Goal: Task Accomplishment & Management: Manage account settings

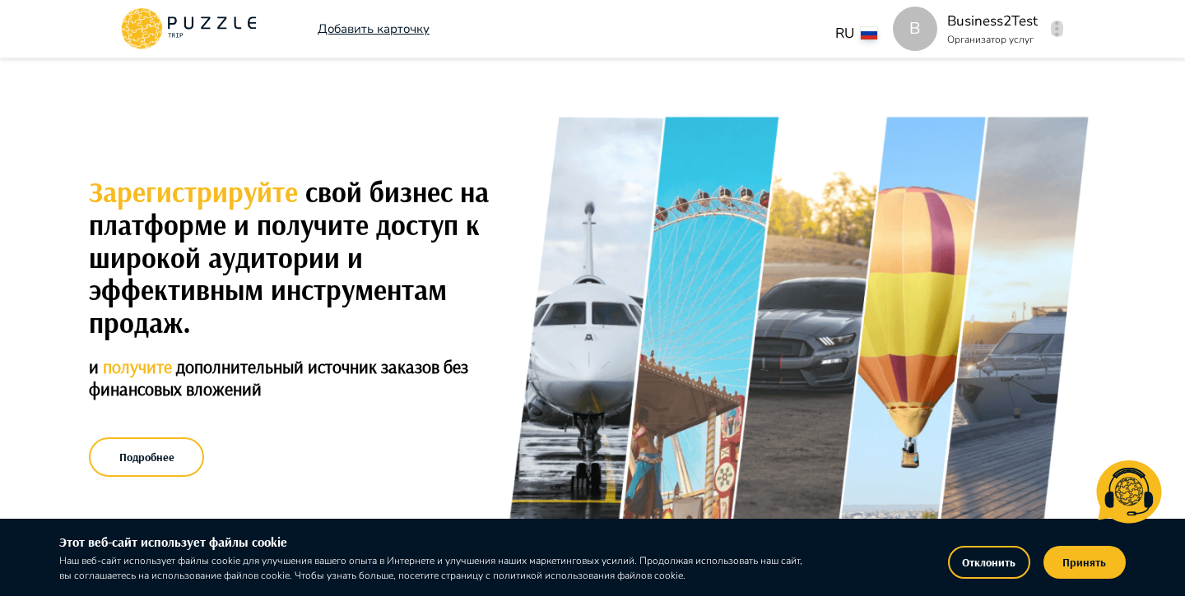
click at [1056, 30] on icon "button" at bounding box center [1057, 28] width 4 height 15
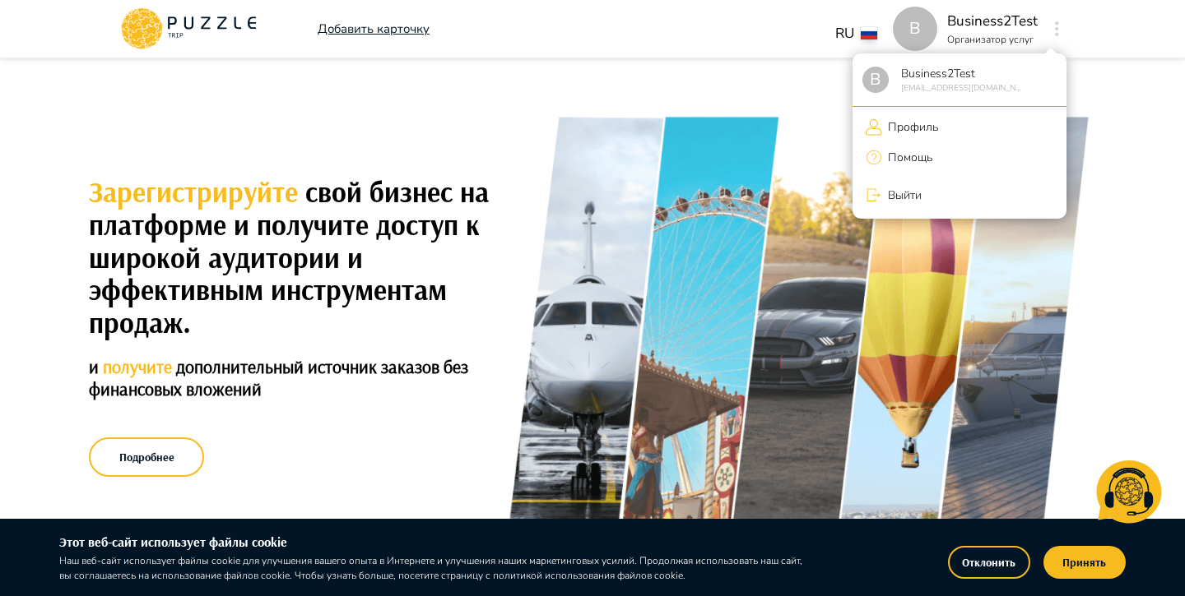
click at [946, 123] on li "Профиль" at bounding box center [959, 127] width 214 height 27
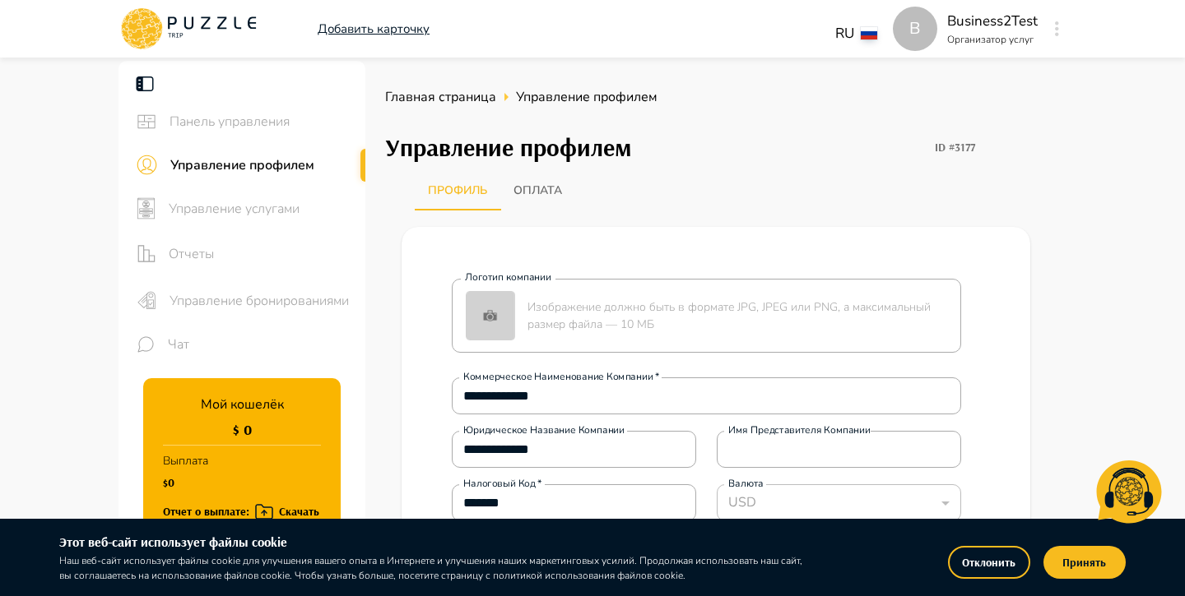
click at [994, 561] on button "Отклонить" at bounding box center [989, 562] width 82 height 33
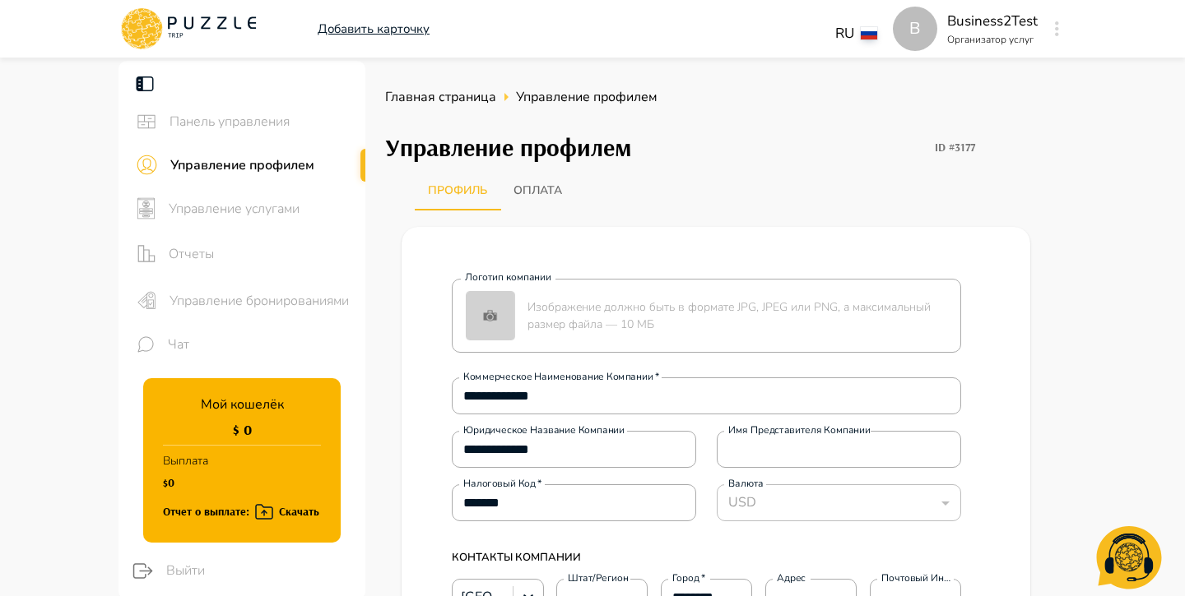
click at [262, 218] on div "Управление услугами" at bounding box center [241, 209] width 247 height 44
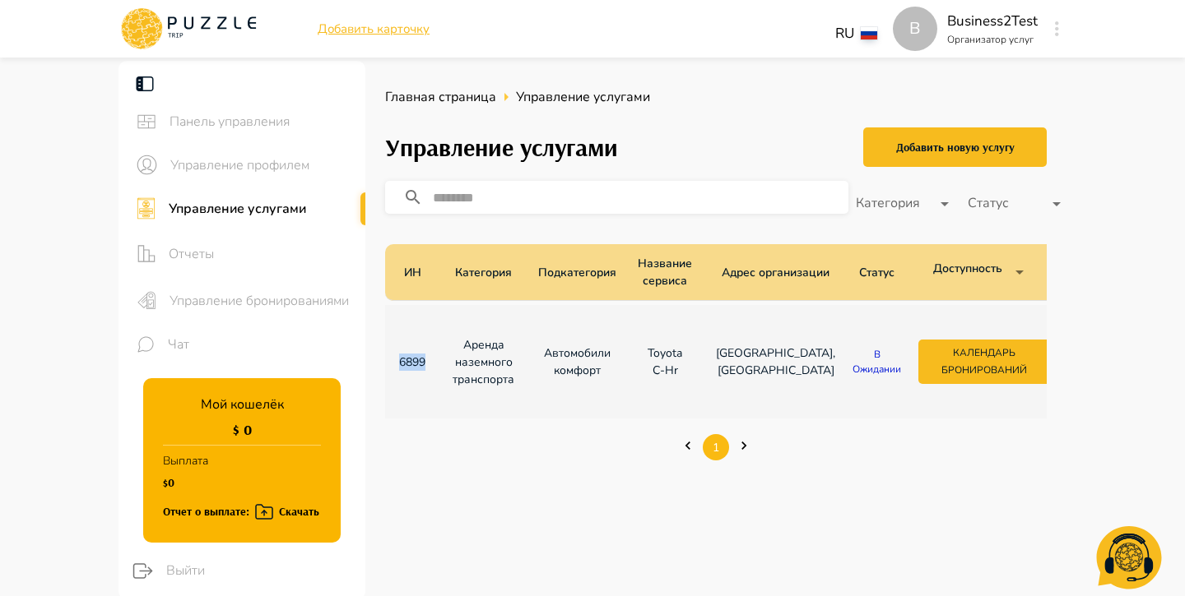
drag, startPoint x: 432, startPoint y: 362, endPoint x: 395, endPoint y: 356, distance: 37.5
click at [395, 358] on td "6899" at bounding box center [412, 362] width 54 height 114
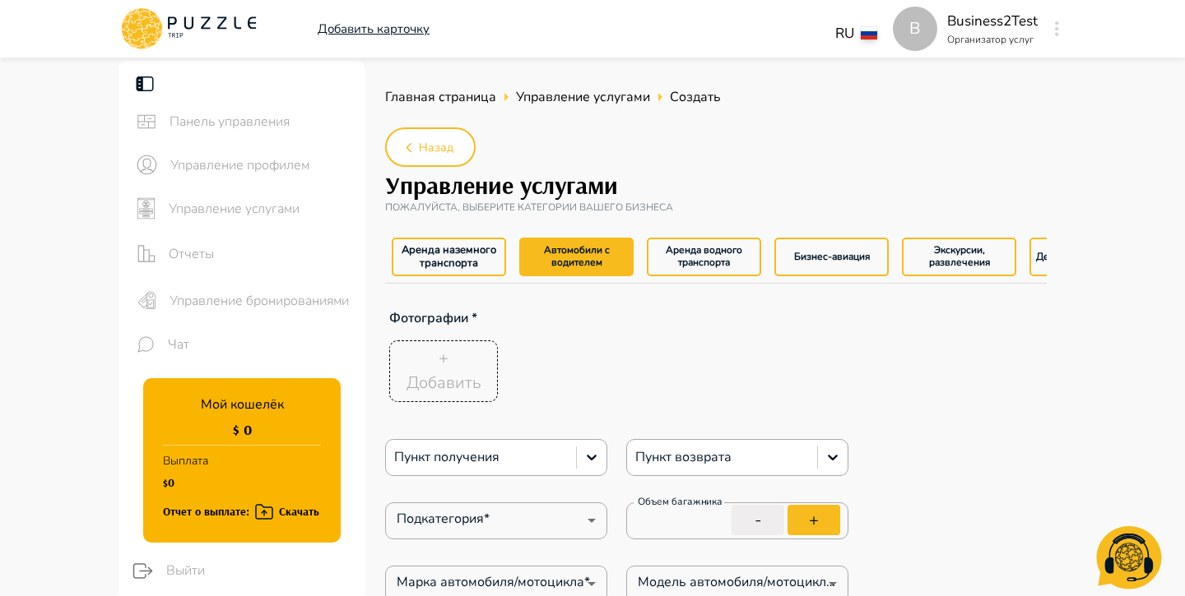
type textarea "*"
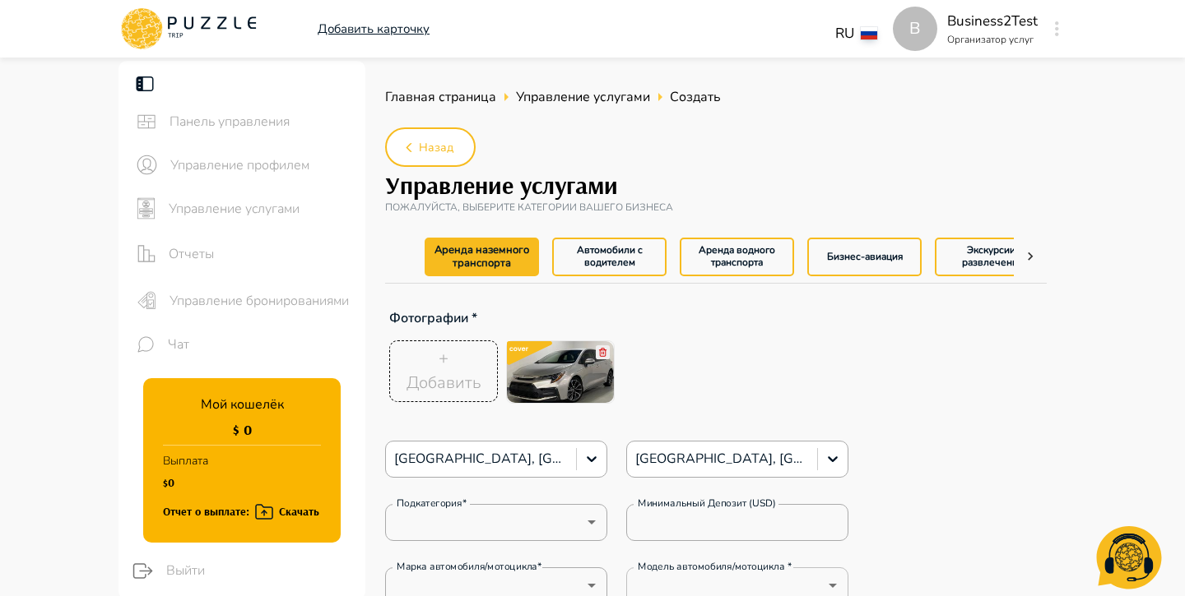
type textarea "*"
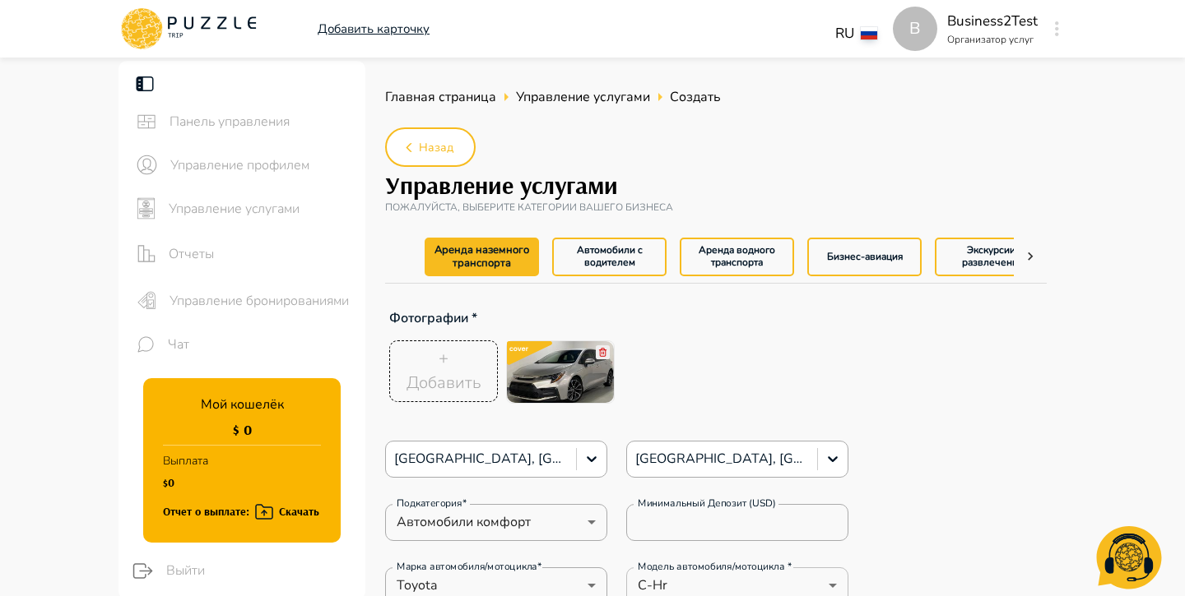
type textarea "*"
